Goal: Task Accomplishment & Management: Use online tool/utility

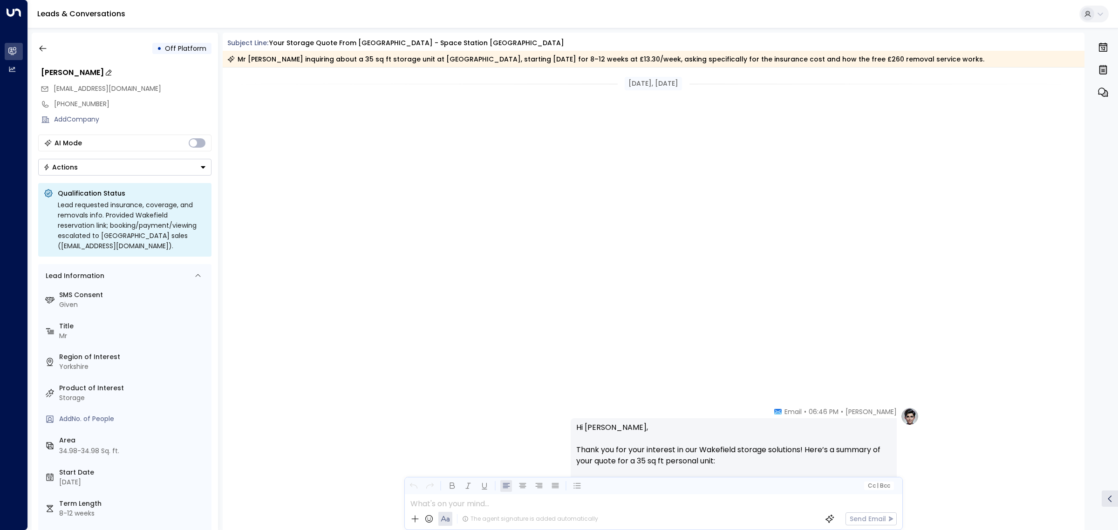
scroll to position [907, 0]
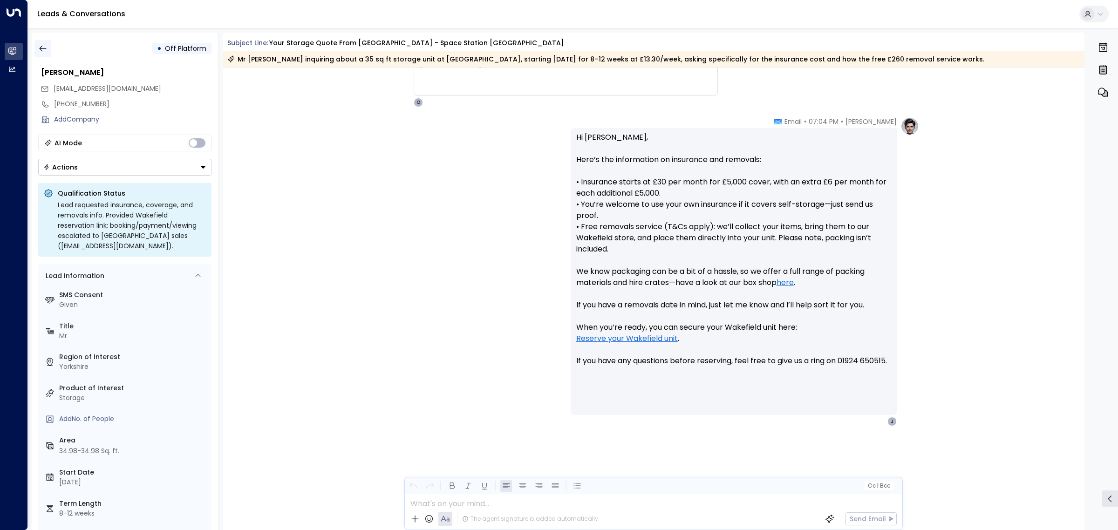
click at [42, 45] on icon "button" at bounding box center [42, 48] width 9 height 9
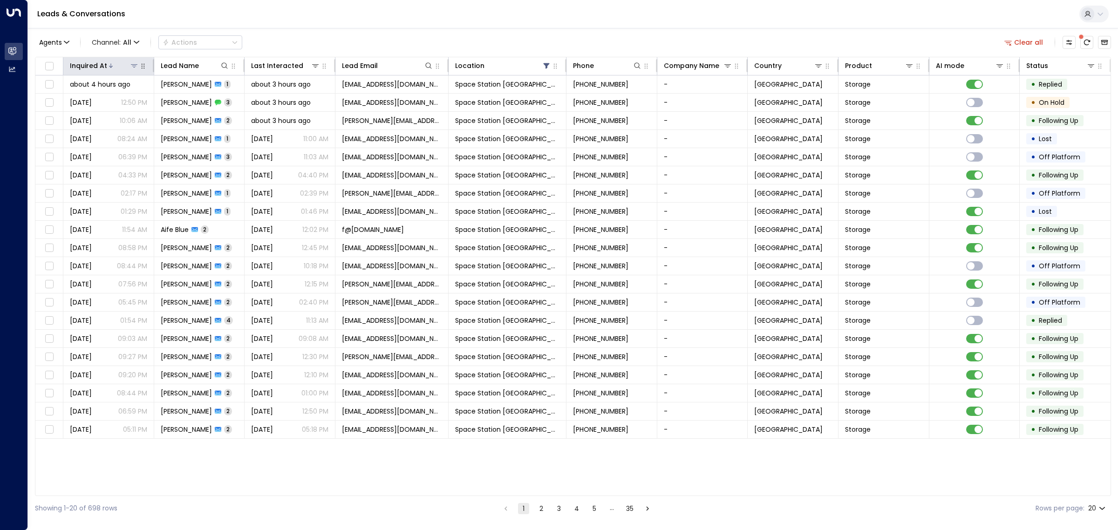
click at [107, 61] on div at bounding box center [123, 65] width 32 height 9
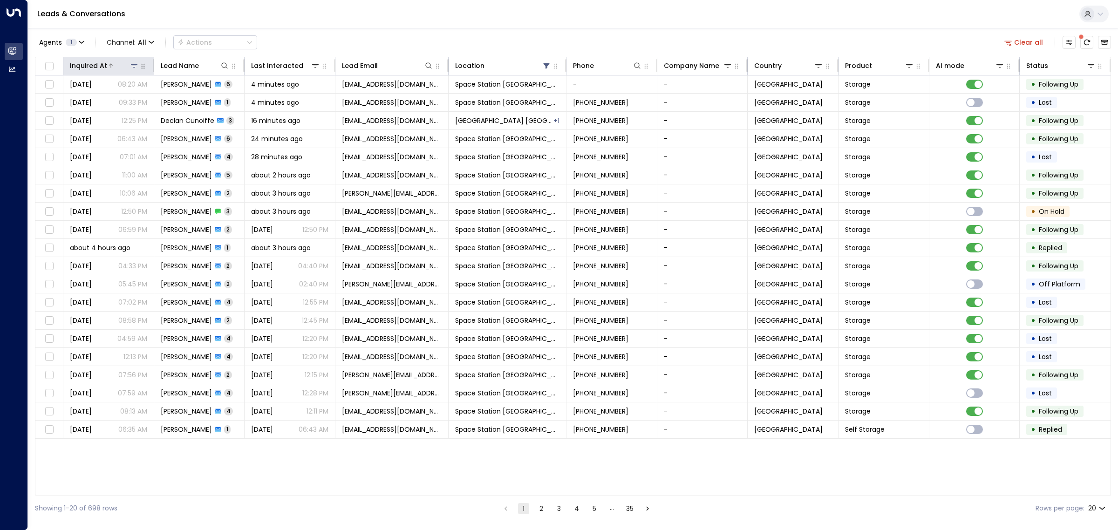
click at [107, 61] on div at bounding box center [123, 65] width 32 height 9
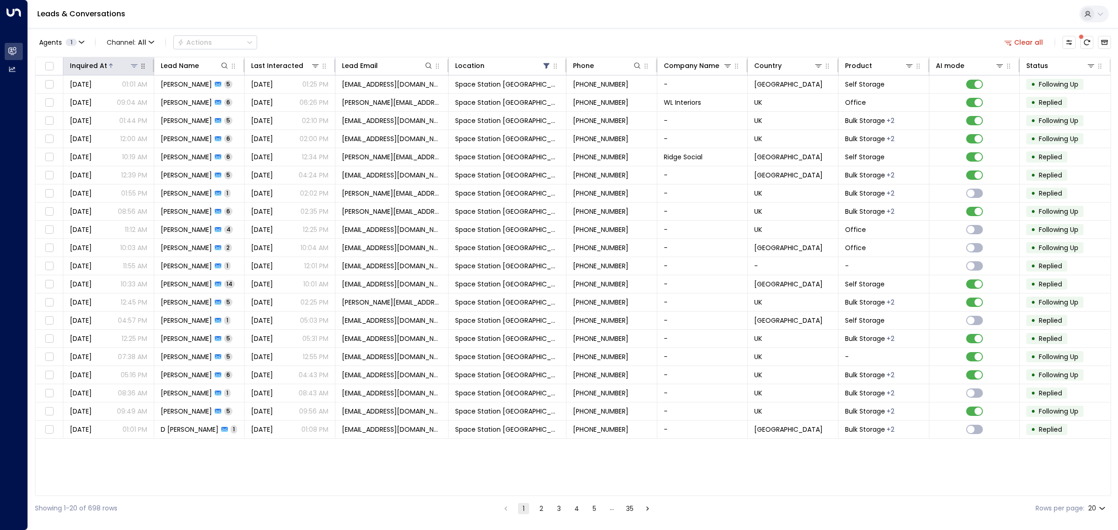
click at [107, 61] on div at bounding box center [123, 65] width 32 height 9
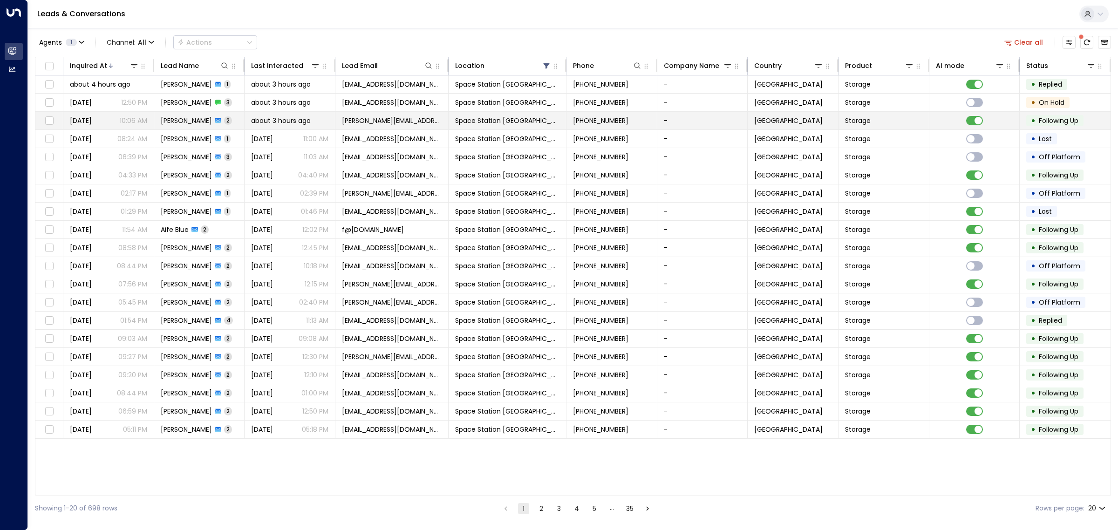
click at [173, 120] on span "[PERSON_NAME]" at bounding box center [186, 120] width 51 height 9
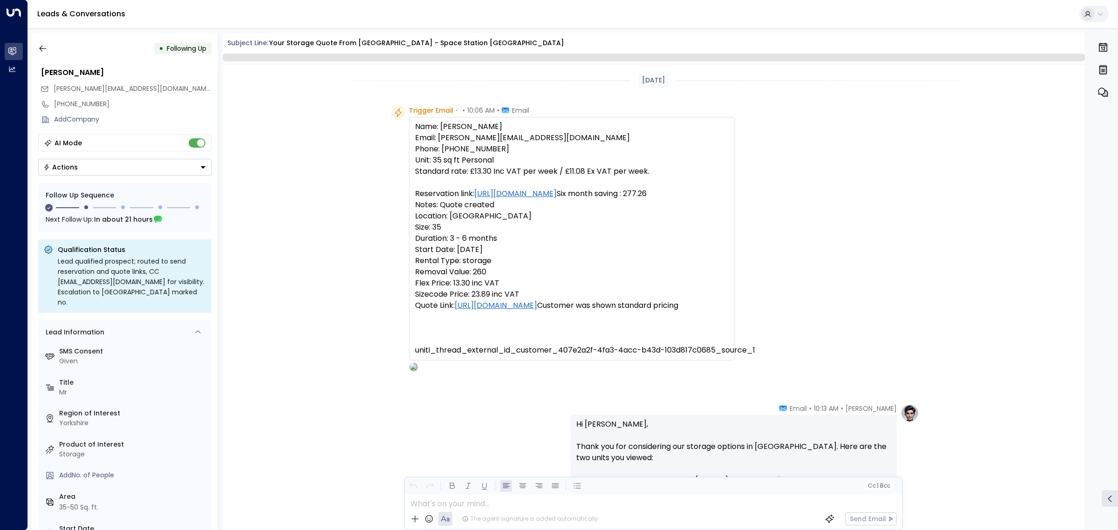
scroll to position [535, 0]
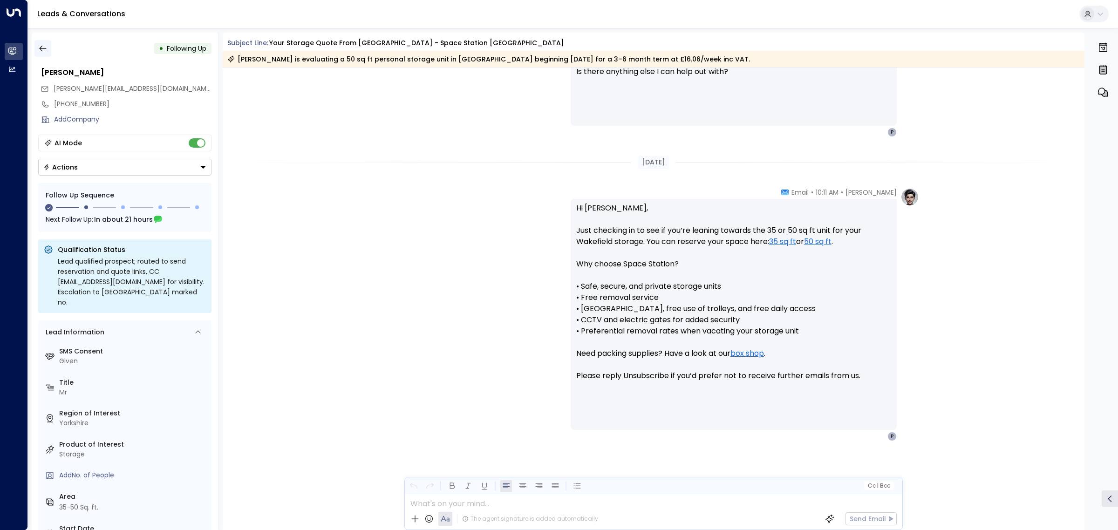
click at [43, 49] on icon "button" at bounding box center [42, 48] width 9 height 9
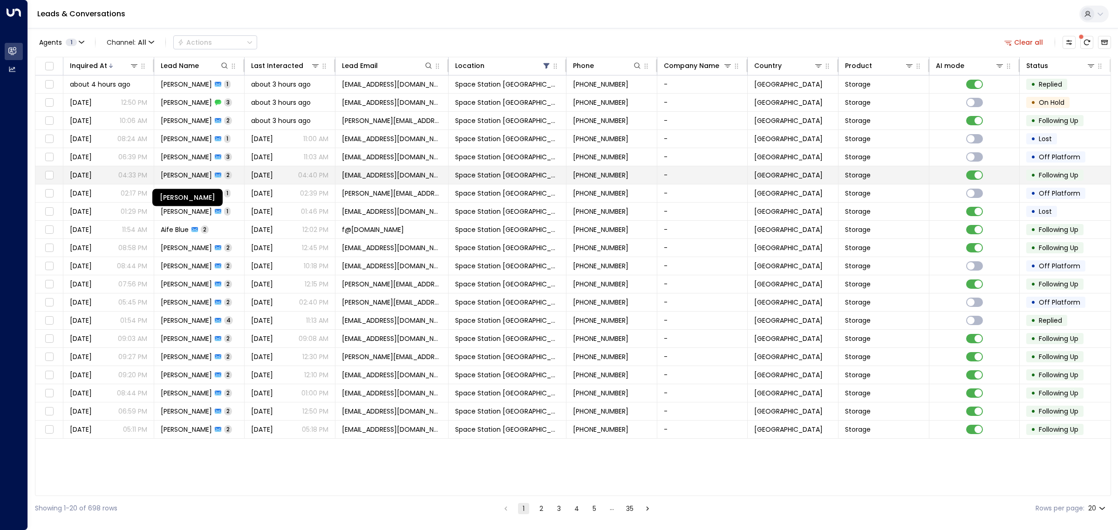
click at [189, 178] on span "[PERSON_NAME]" at bounding box center [186, 175] width 51 height 9
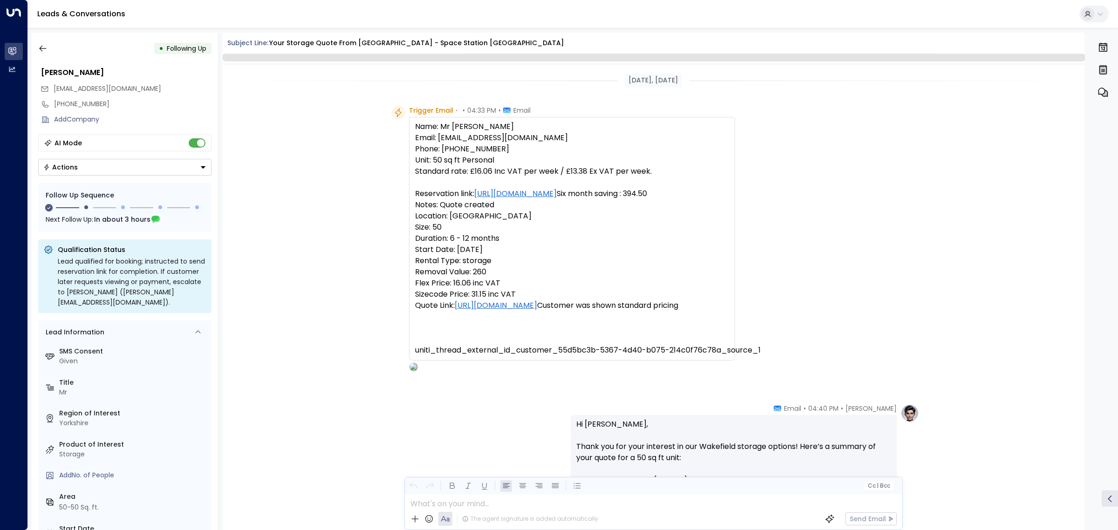
scroll to position [535, 0]
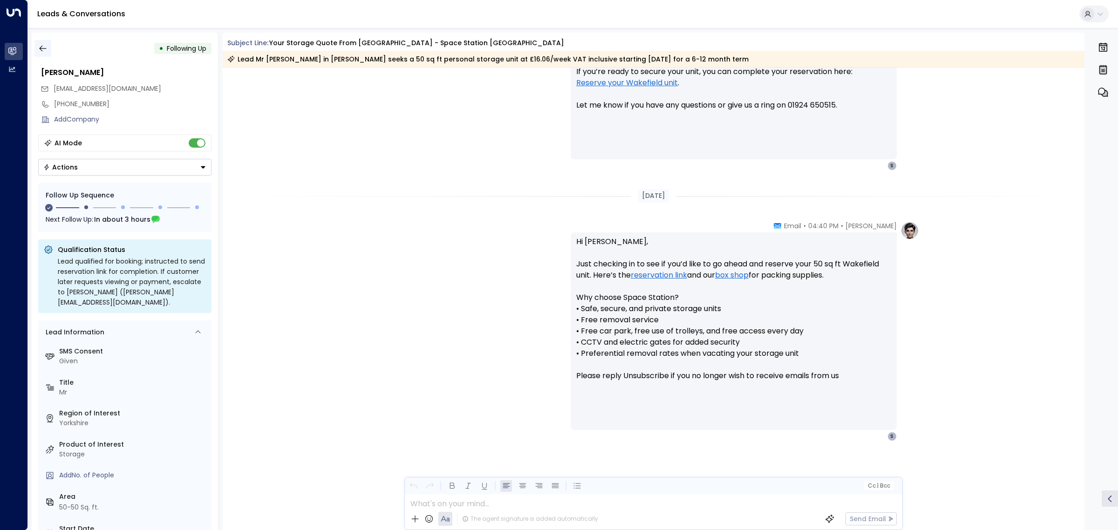
click at [37, 48] on button "button" at bounding box center [42, 48] width 17 height 17
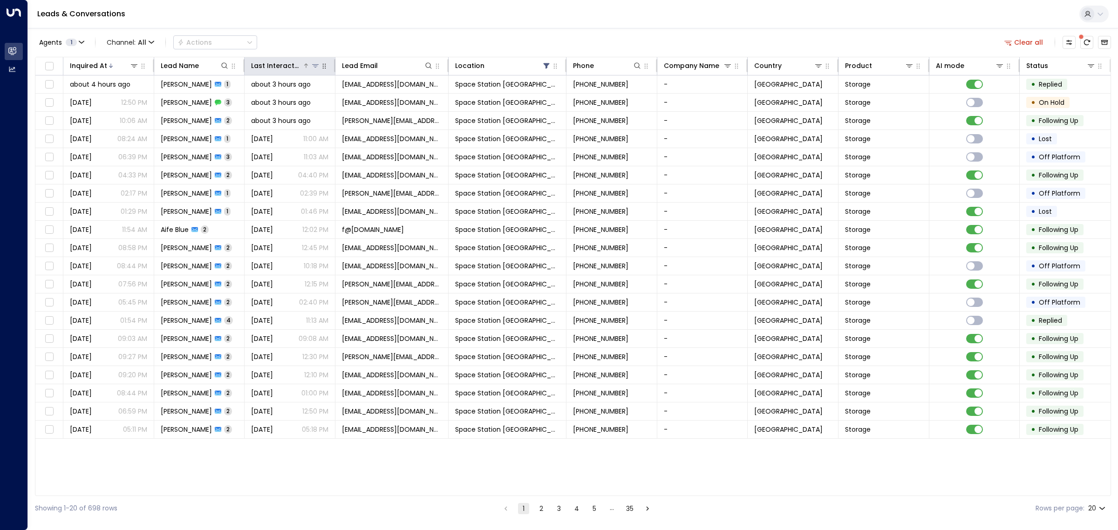
click at [303, 63] on icon at bounding box center [306, 66] width 6 height 6
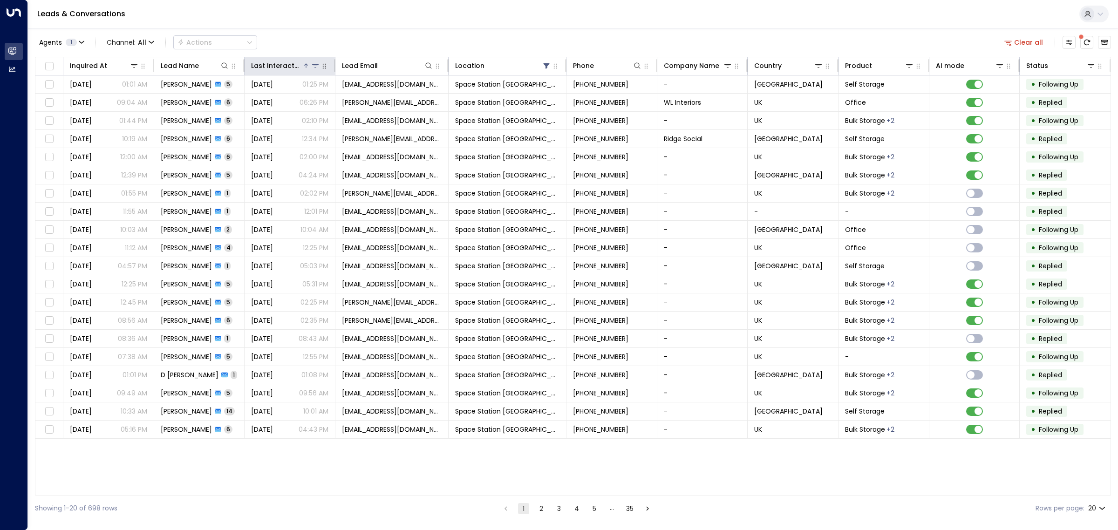
click at [303, 63] on icon at bounding box center [306, 66] width 6 height 6
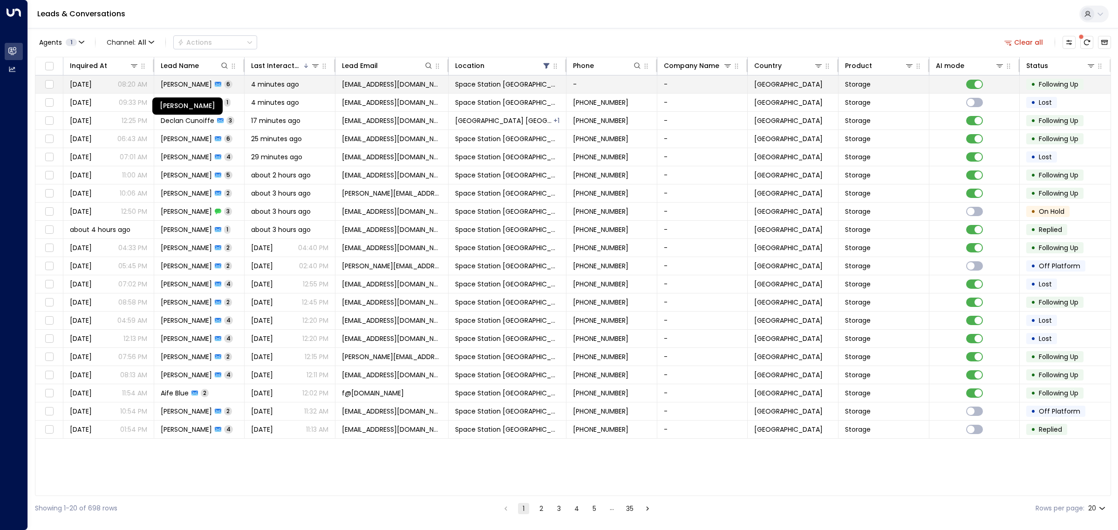
click at [191, 82] on span "[PERSON_NAME]" at bounding box center [186, 84] width 51 height 9
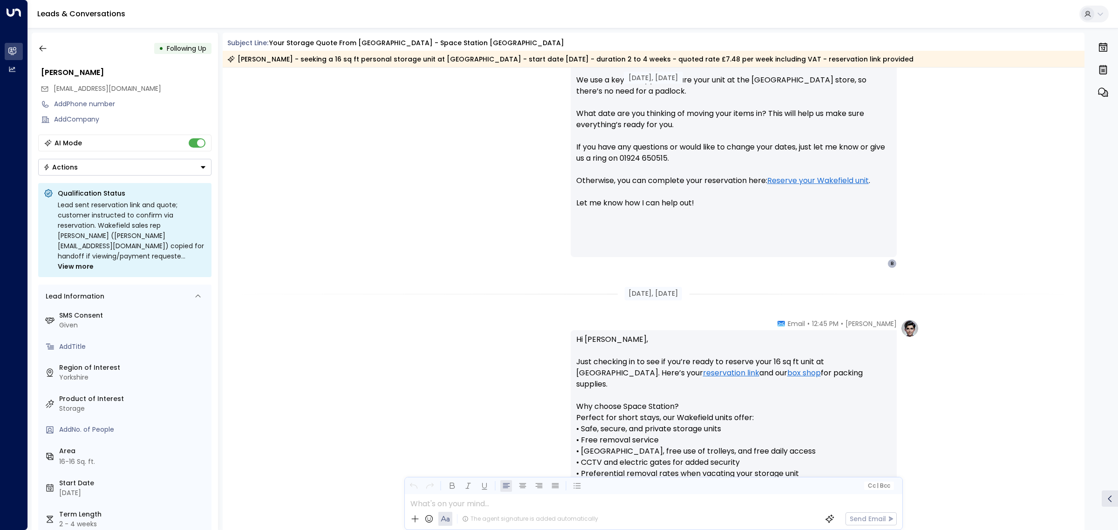
scroll to position [58, 0]
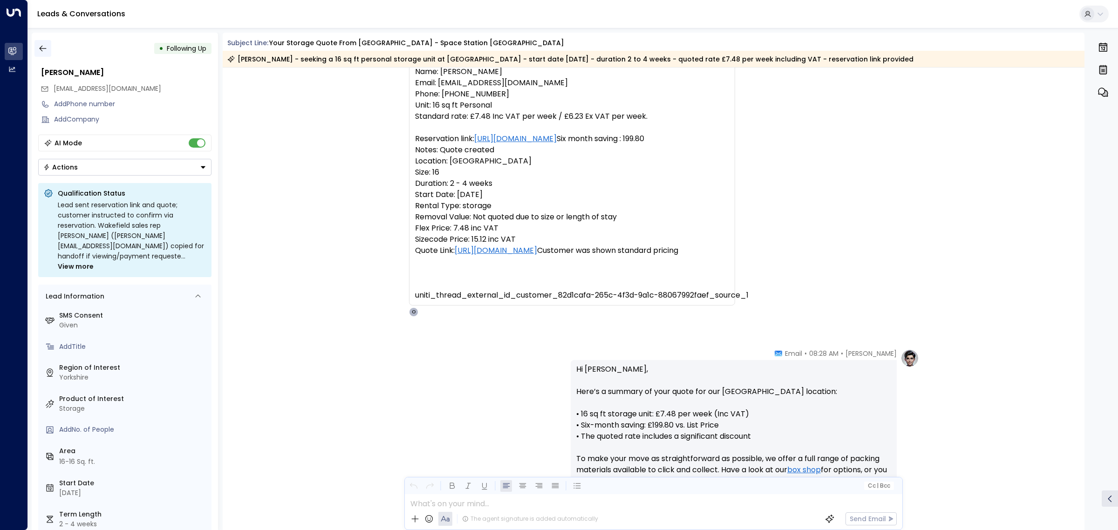
click at [47, 47] on icon "button" at bounding box center [42, 48] width 9 height 9
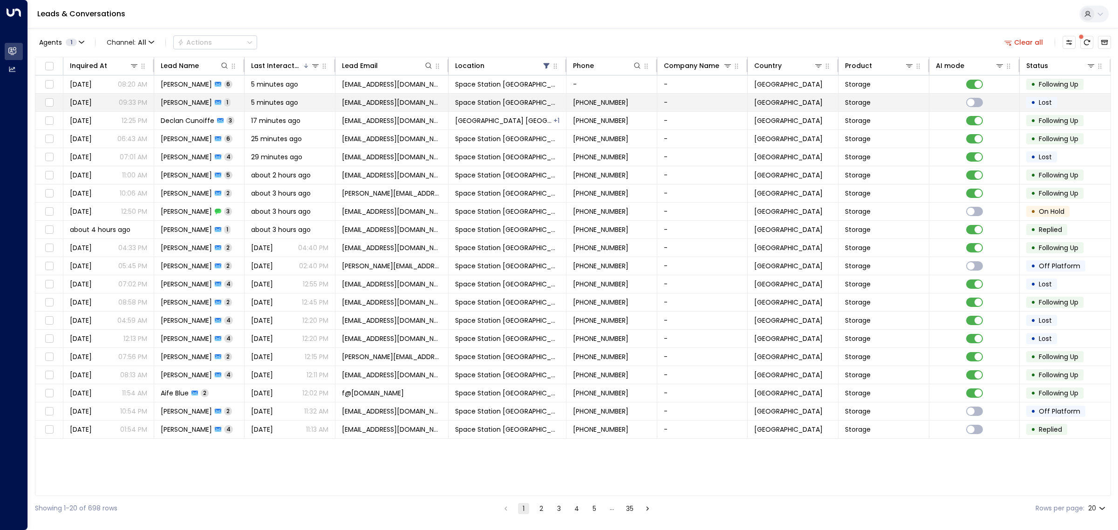
click at [196, 105] on span "[PERSON_NAME]" at bounding box center [186, 102] width 51 height 9
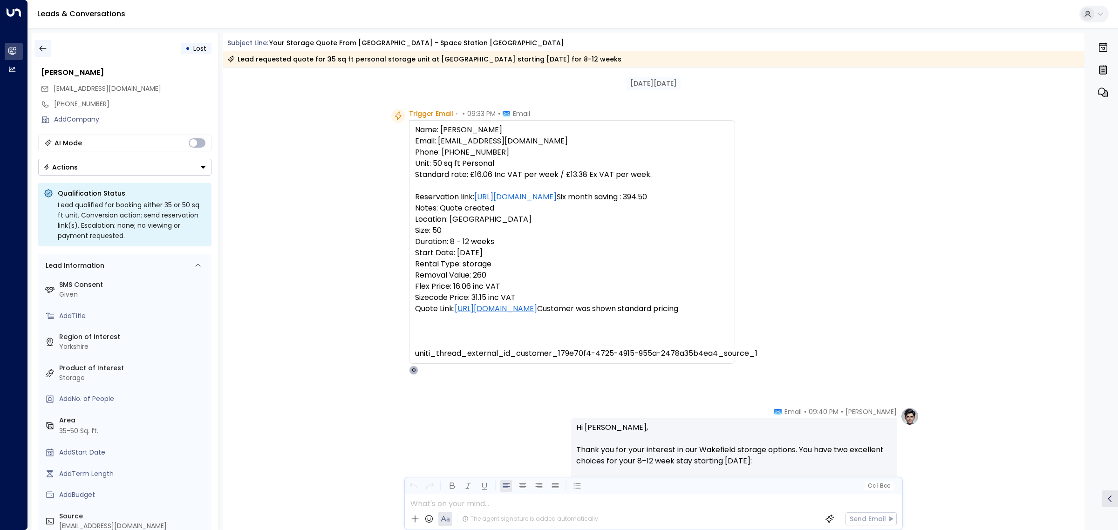
click at [40, 47] on icon "button" at bounding box center [42, 48] width 9 height 9
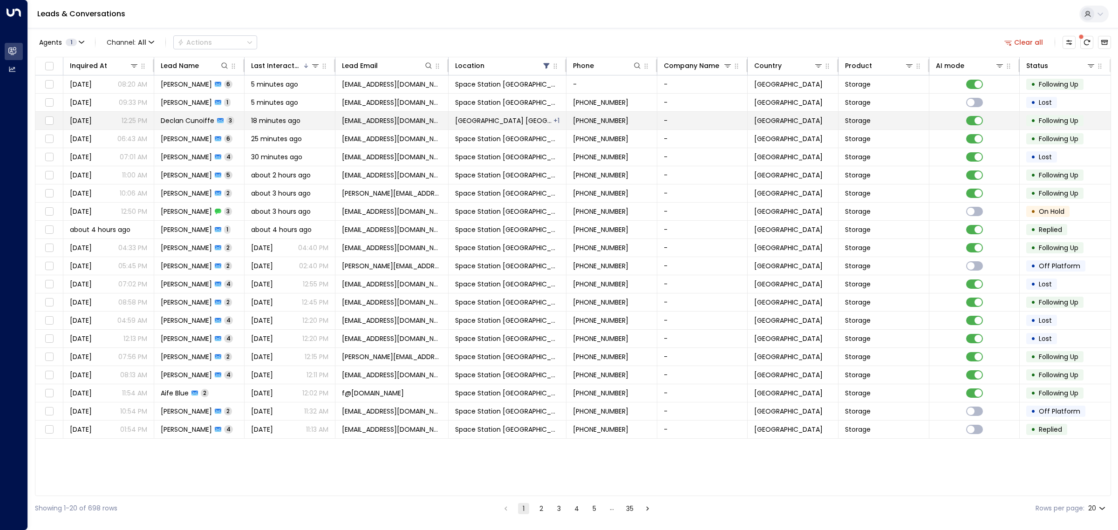
click at [174, 123] on span "Declan Cunoiffe" at bounding box center [188, 120] width 54 height 9
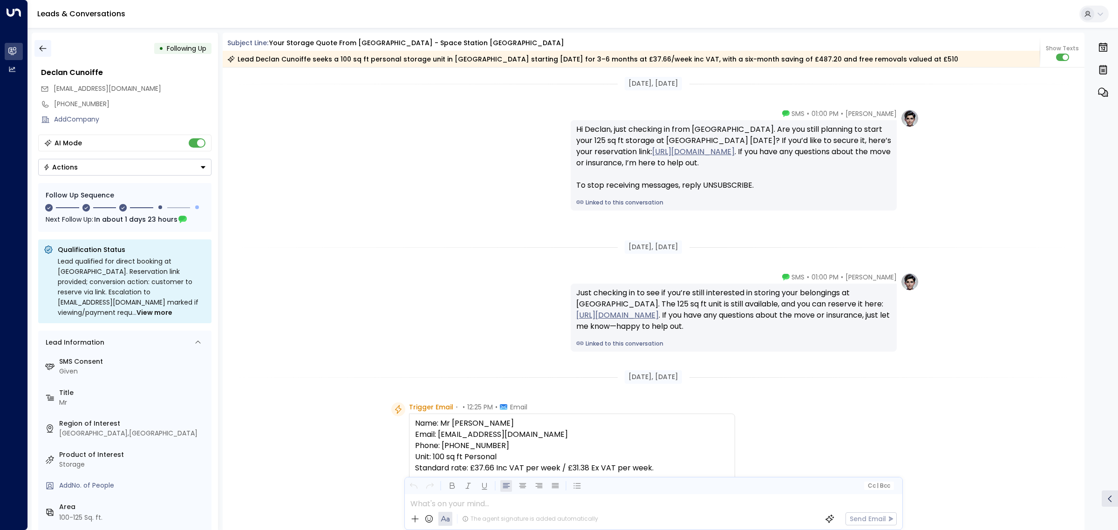
click at [41, 48] on icon "button" at bounding box center [42, 49] width 7 height 6
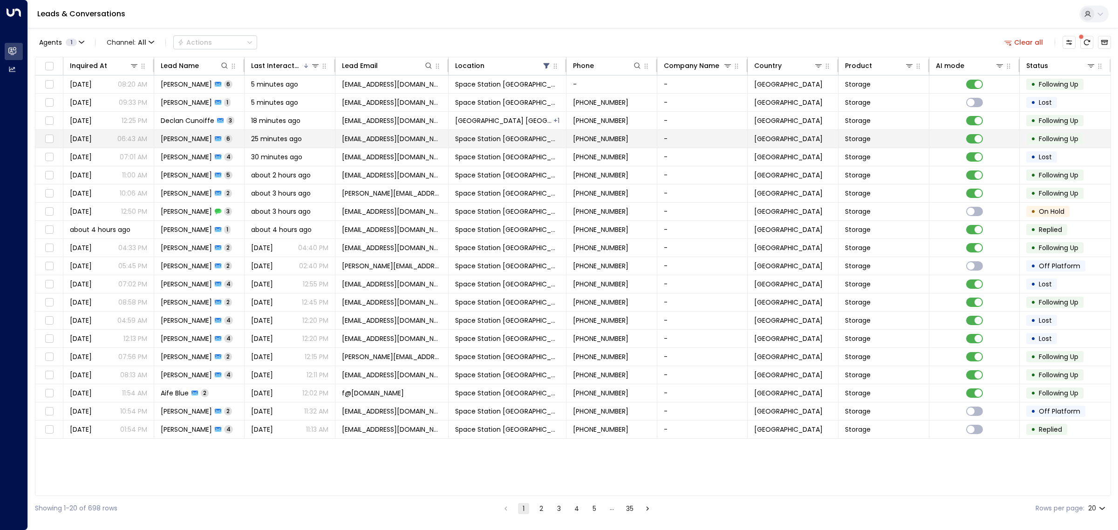
click at [180, 138] on span "[PERSON_NAME]" at bounding box center [186, 138] width 51 height 9
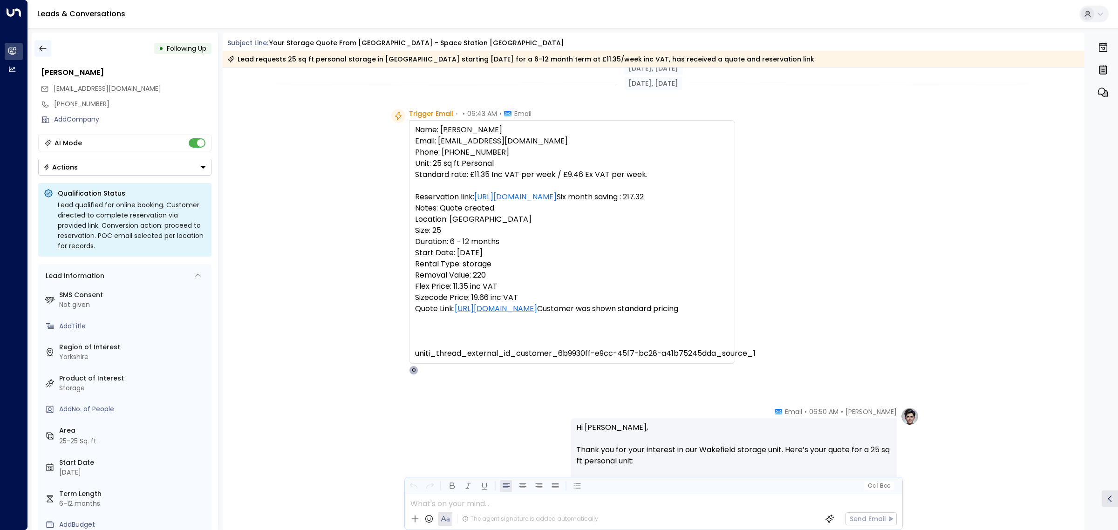
click at [46, 49] on icon "button" at bounding box center [42, 48] width 9 height 9
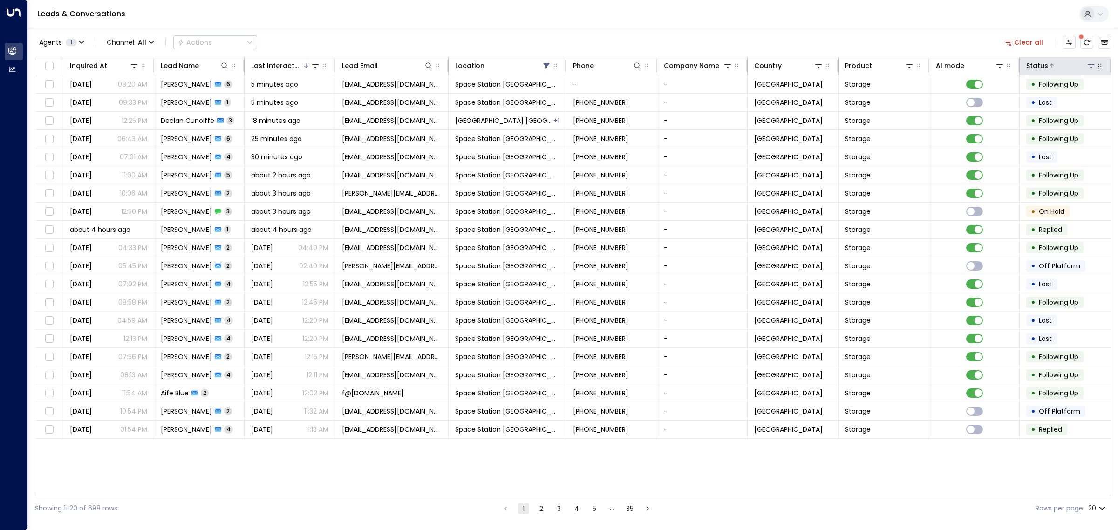
click at [1090, 65] on icon at bounding box center [1091, 65] width 7 height 7
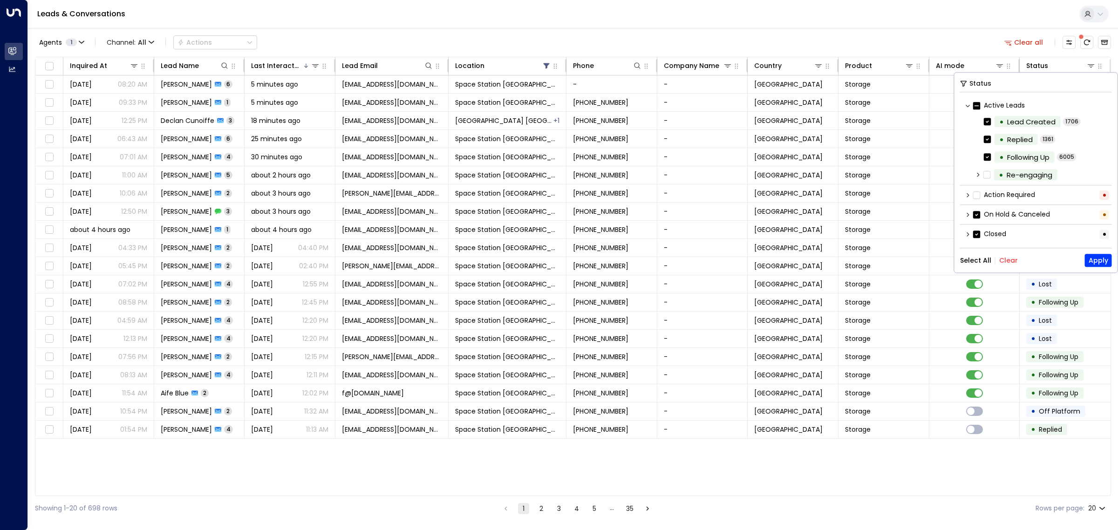
click at [1010, 262] on button "Clear" at bounding box center [1008, 260] width 19 height 7
click at [1102, 264] on button "Apply" at bounding box center [1098, 260] width 27 height 13
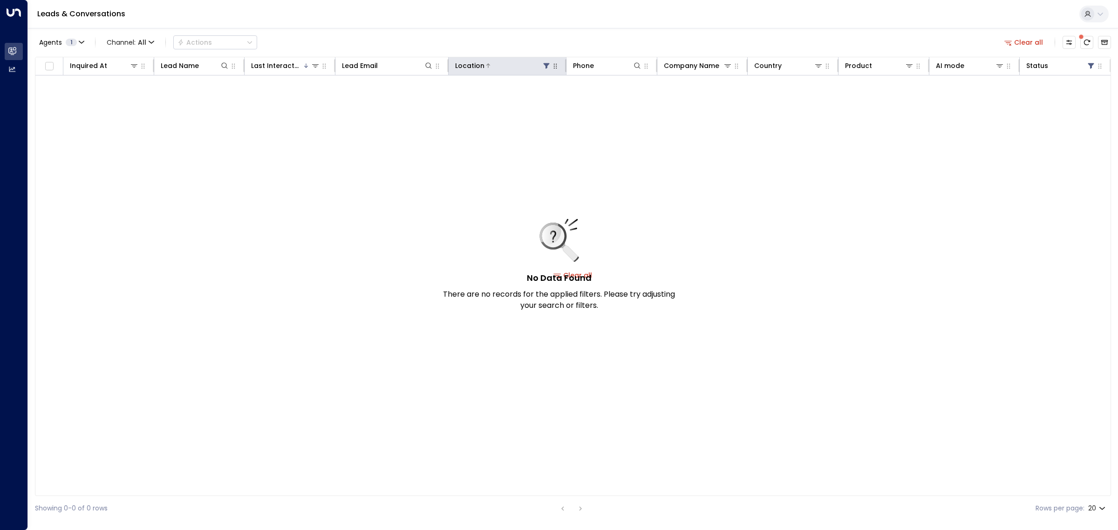
click at [548, 64] on icon at bounding box center [547, 66] width 6 height 6
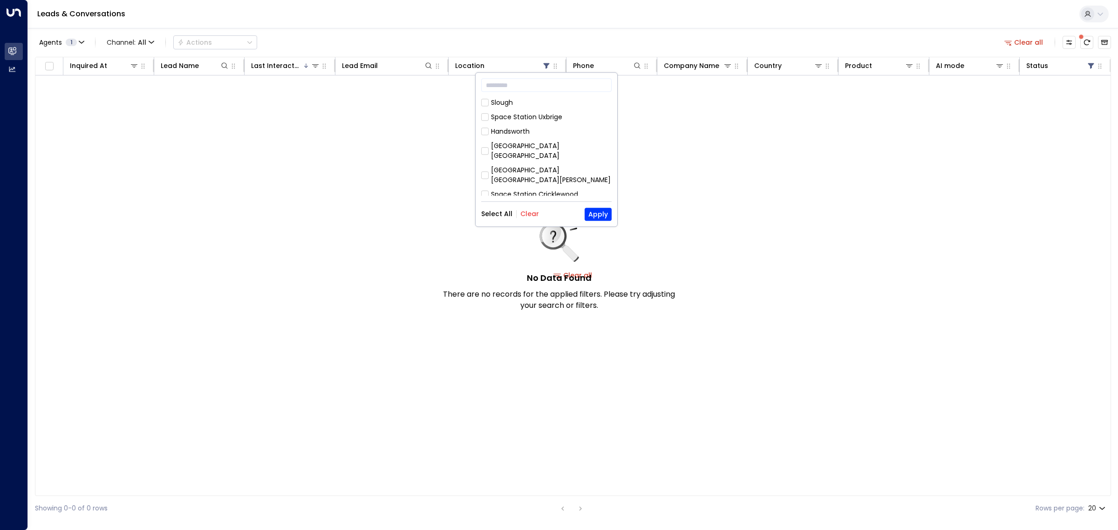
click at [523, 214] on button "Clear" at bounding box center [529, 214] width 19 height 7
click at [600, 214] on button "Apply" at bounding box center [598, 214] width 27 height 13
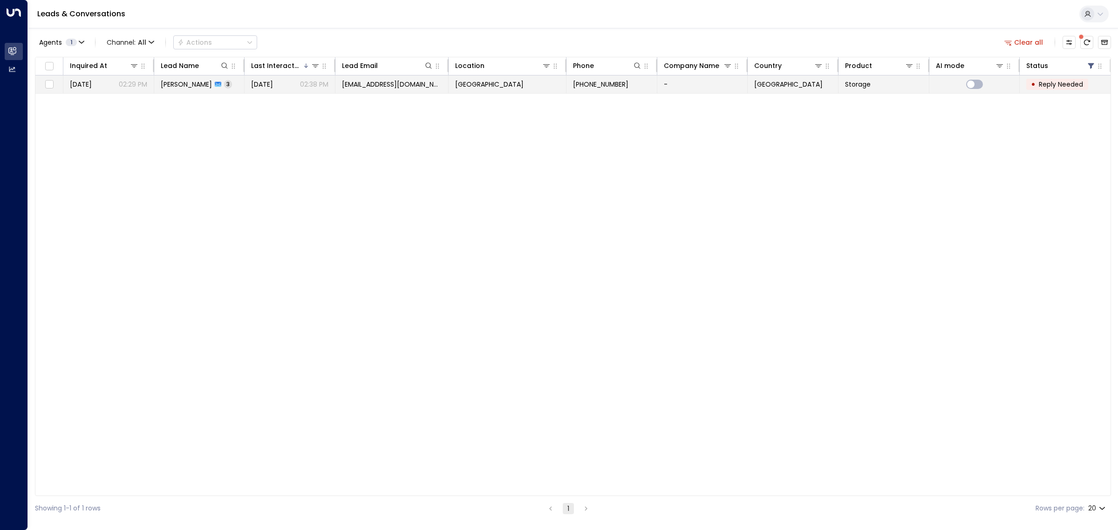
click at [595, 85] on span "[PHONE_NUMBER]" at bounding box center [600, 84] width 55 height 9
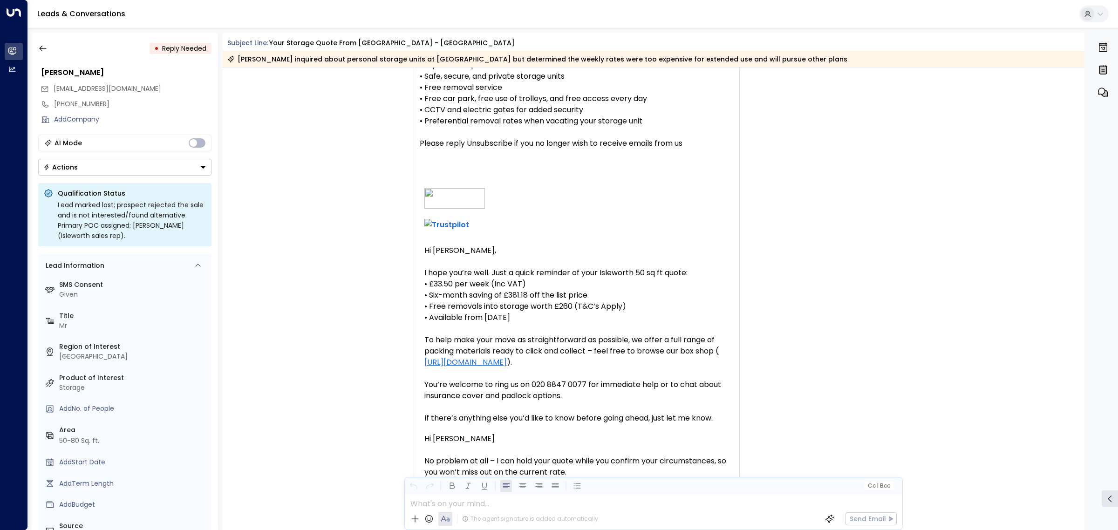
scroll to position [408, 0]
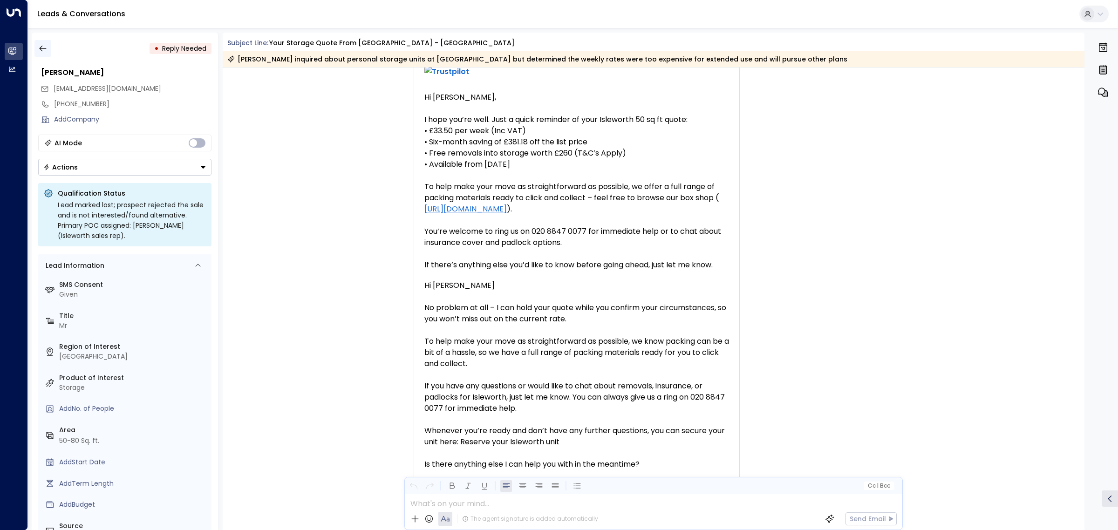
click at [50, 43] on button "button" at bounding box center [42, 48] width 17 height 17
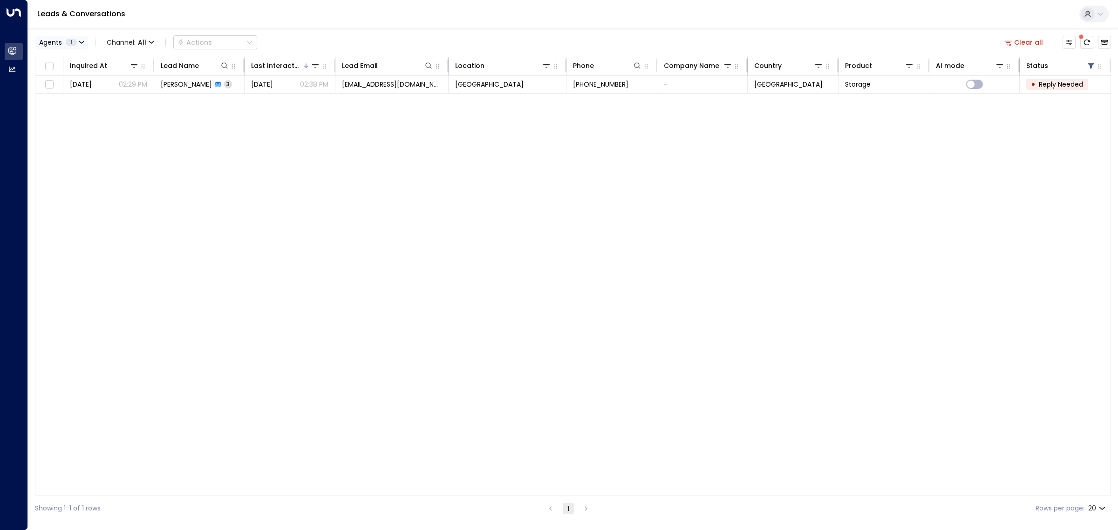
click at [48, 43] on span "Agents" at bounding box center [50, 42] width 23 height 7
click at [89, 84] on button "Clear" at bounding box center [89, 84] width 19 height 7
drag, startPoint x: 517, startPoint y: 278, endPoint x: 574, endPoint y: 272, distance: 57.2
click at [565, 275] on div at bounding box center [559, 265] width 1118 height 530
click at [1009, 44] on icon "button" at bounding box center [1008, 43] width 7 height 5
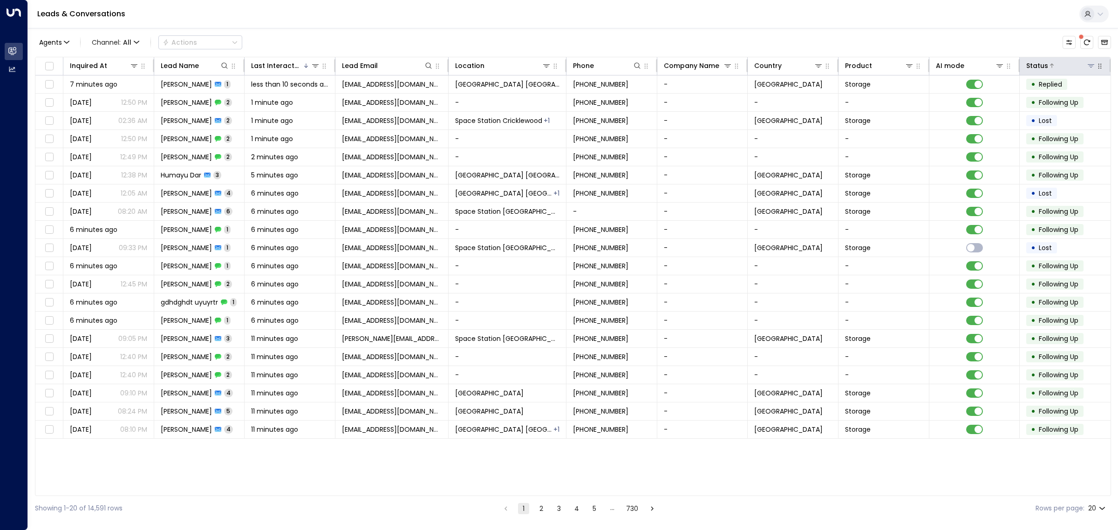
click at [1088, 63] on icon at bounding box center [1091, 65] width 7 height 7
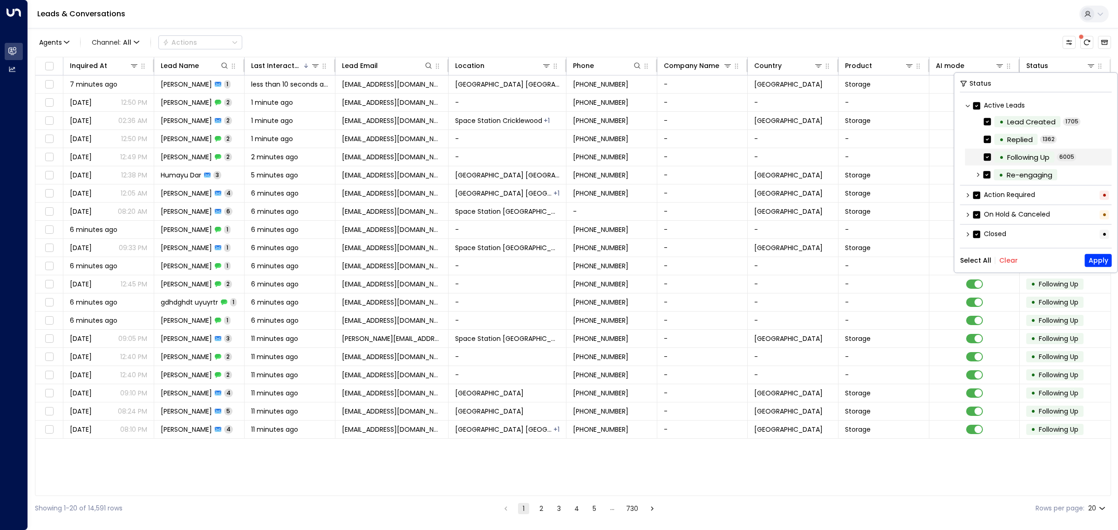
scroll to position [1, 0]
drag, startPoint x: 1010, startPoint y: 262, endPoint x: 958, endPoint y: 304, distance: 67.6
click at [1010, 262] on button "Clear" at bounding box center [1008, 260] width 19 height 7
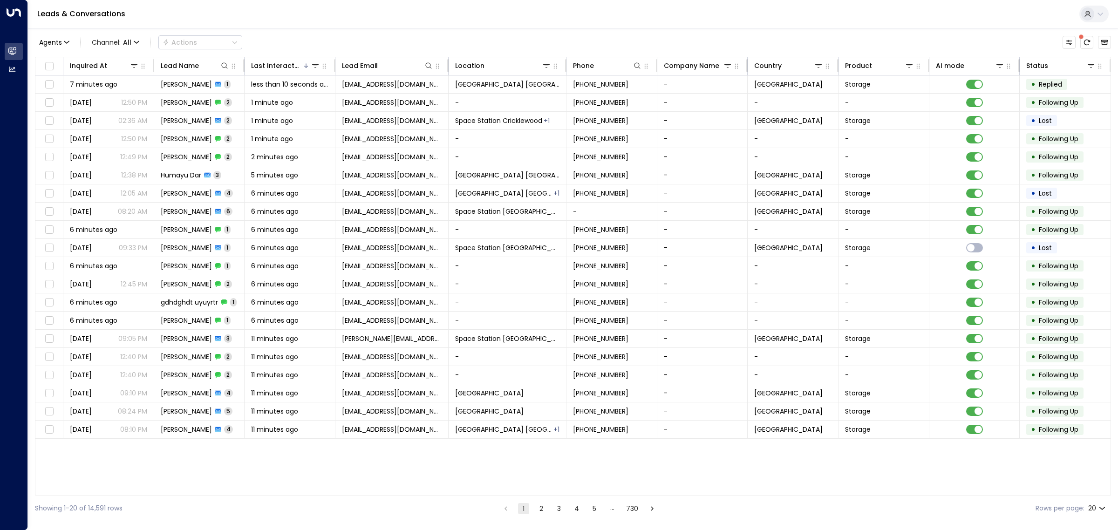
click at [799, 478] on div "Inquired At Lead Name Last Interacted Lead Email Location Phone Company Name Co…" at bounding box center [573, 276] width 1076 height 439
